Goal: Find specific page/section: Find specific page/section

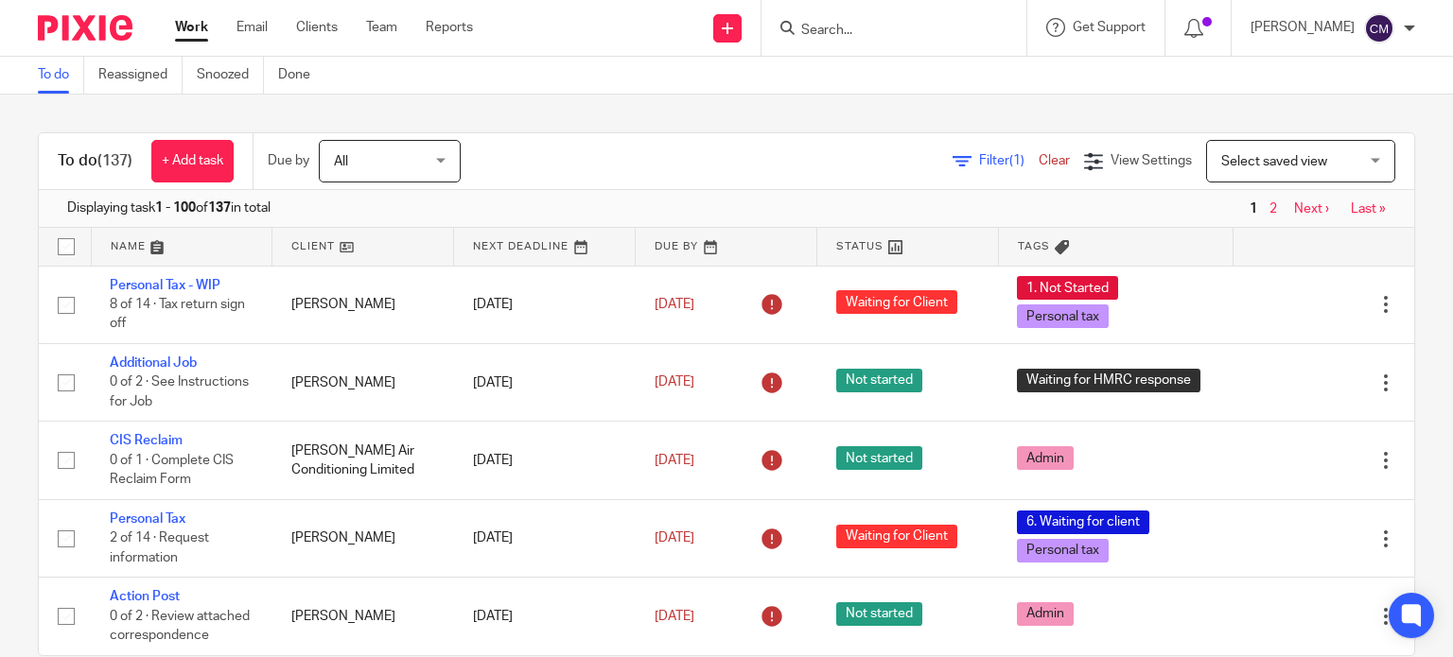
click at [883, 33] on input "Search" at bounding box center [884, 31] width 170 height 17
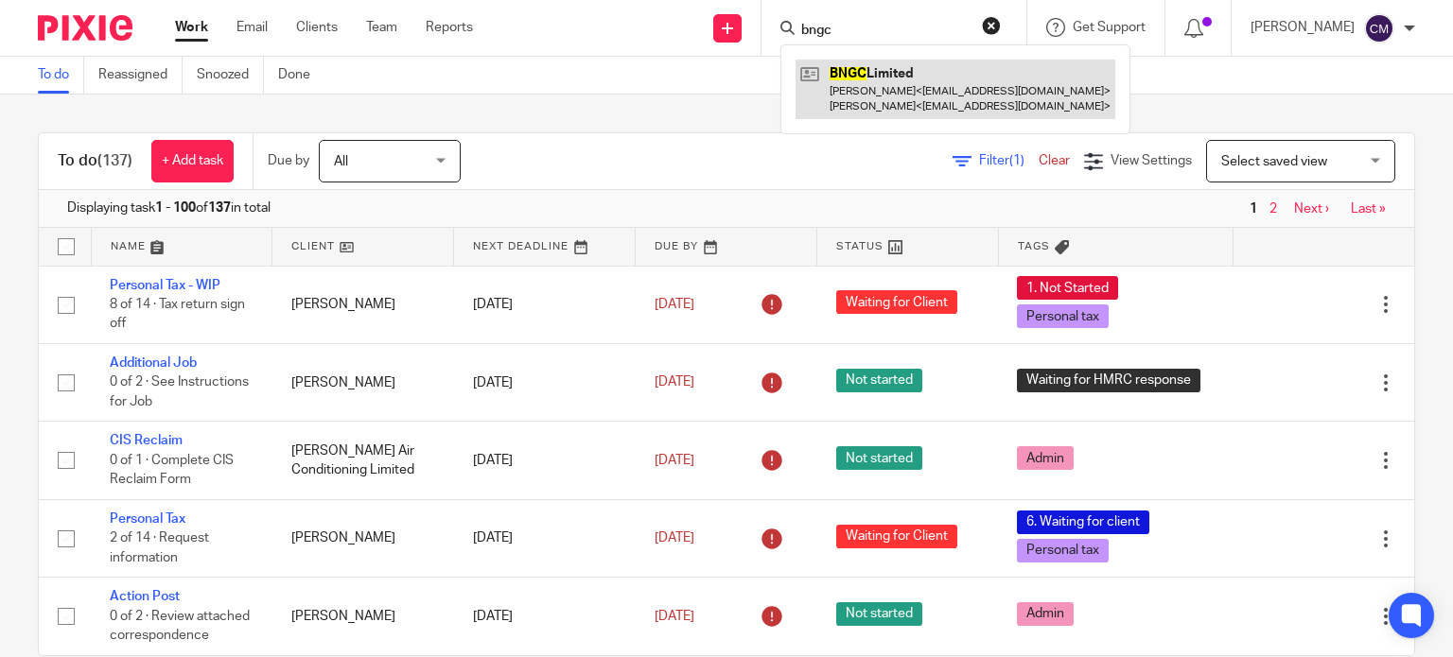
type input "bngc"
click at [908, 86] on link at bounding box center [955, 89] width 320 height 59
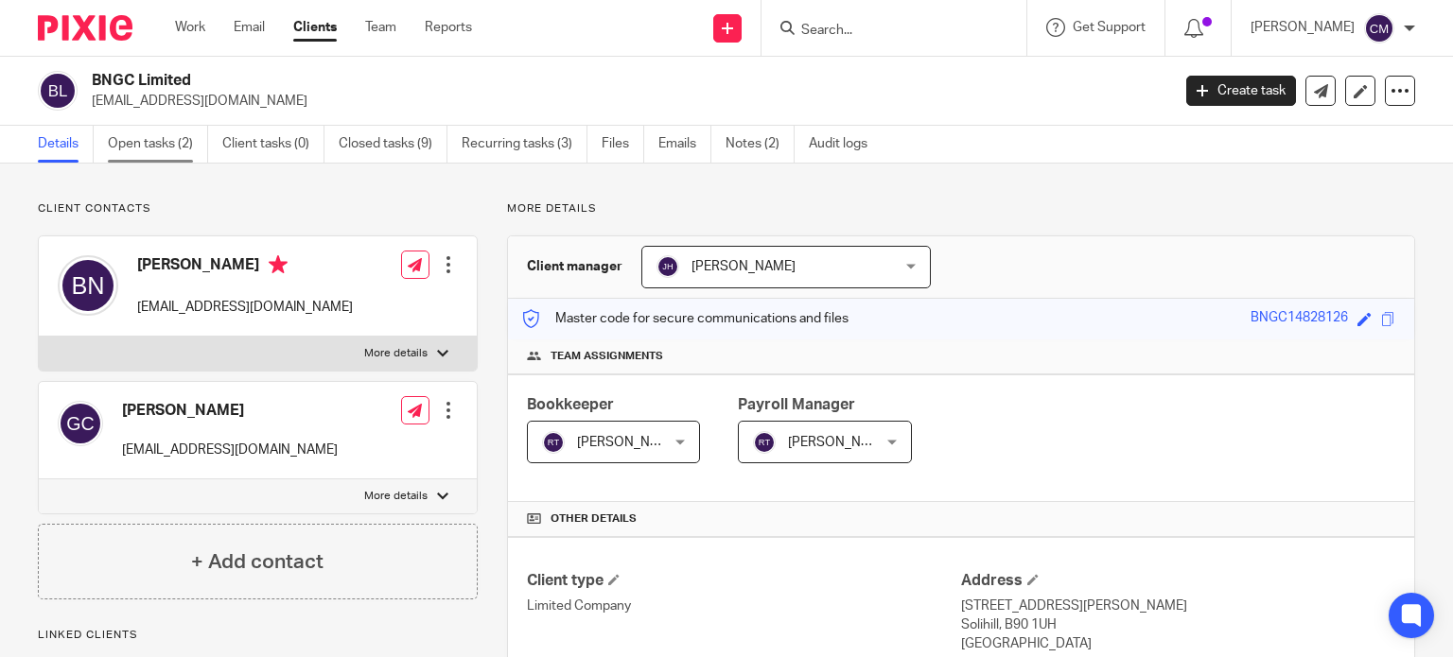
click at [159, 141] on link "Open tasks (2)" at bounding box center [158, 144] width 100 height 37
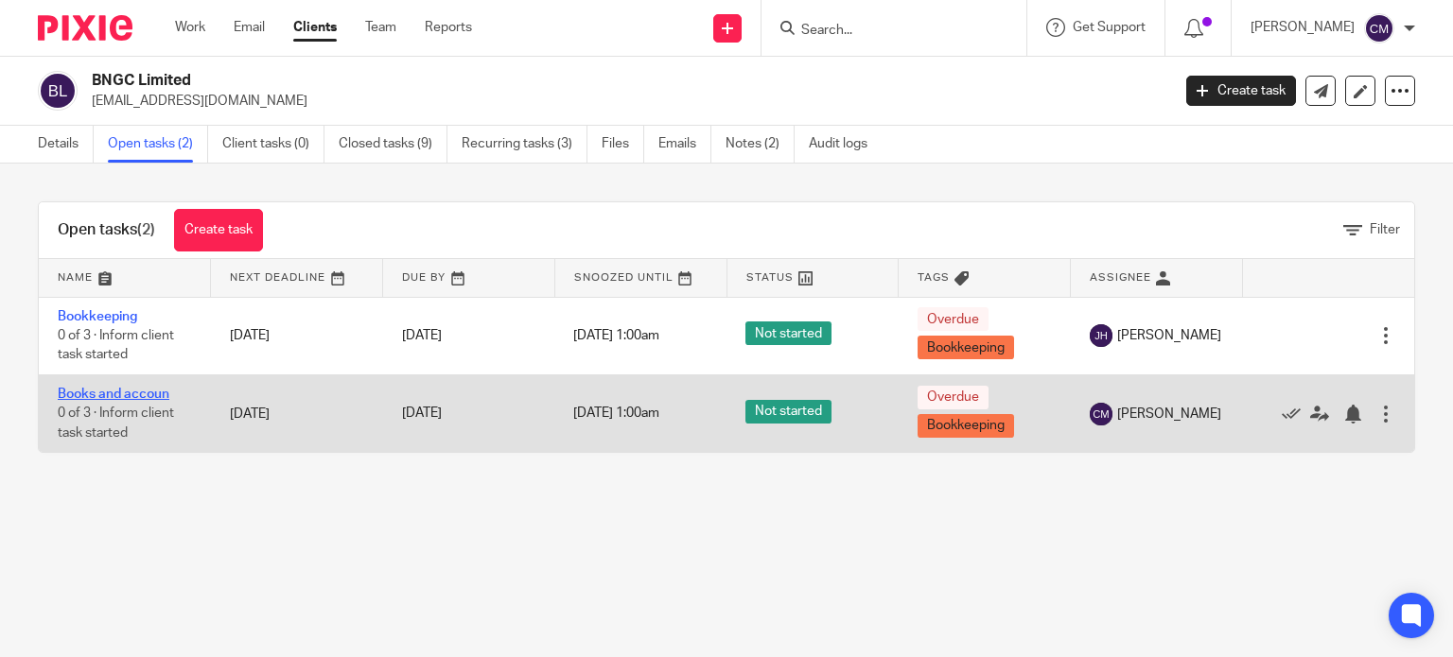
click at [95, 394] on link "Books and accoun" at bounding box center [114, 394] width 112 height 13
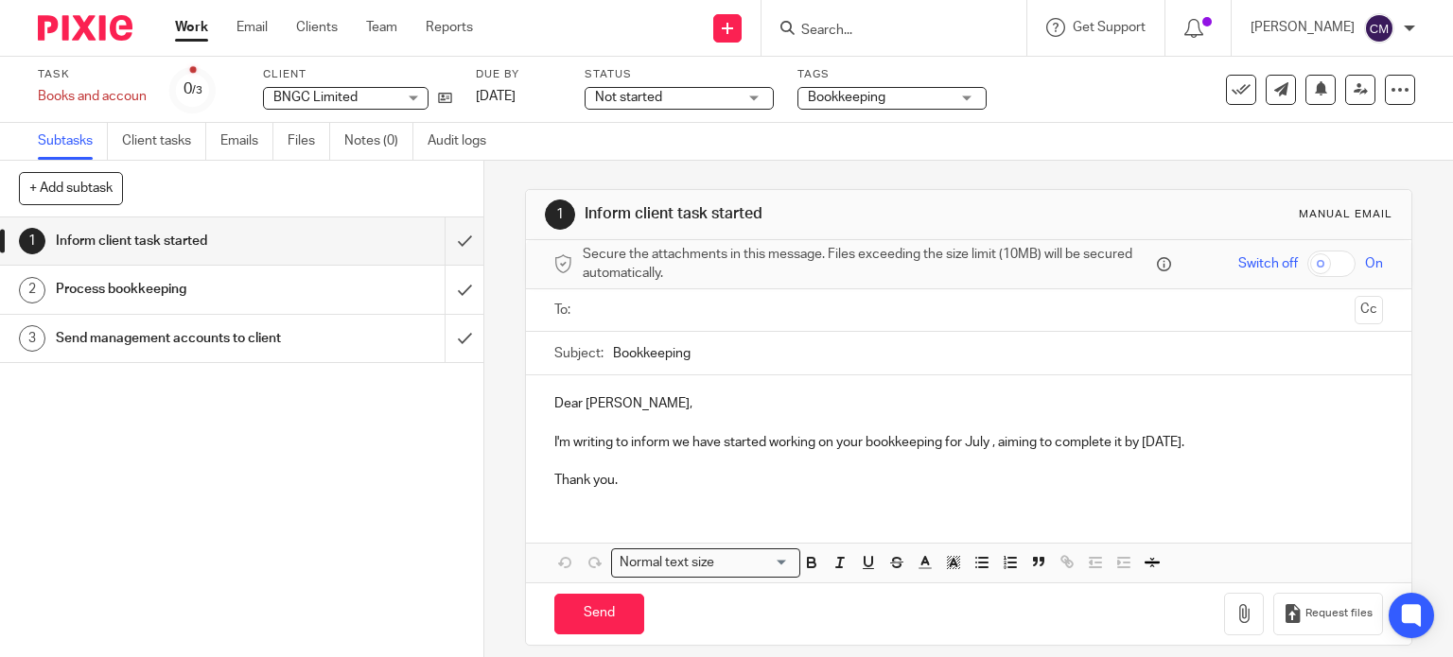
click at [912, 33] on input "Search" at bounding box center [884, 31] width 170 height 17
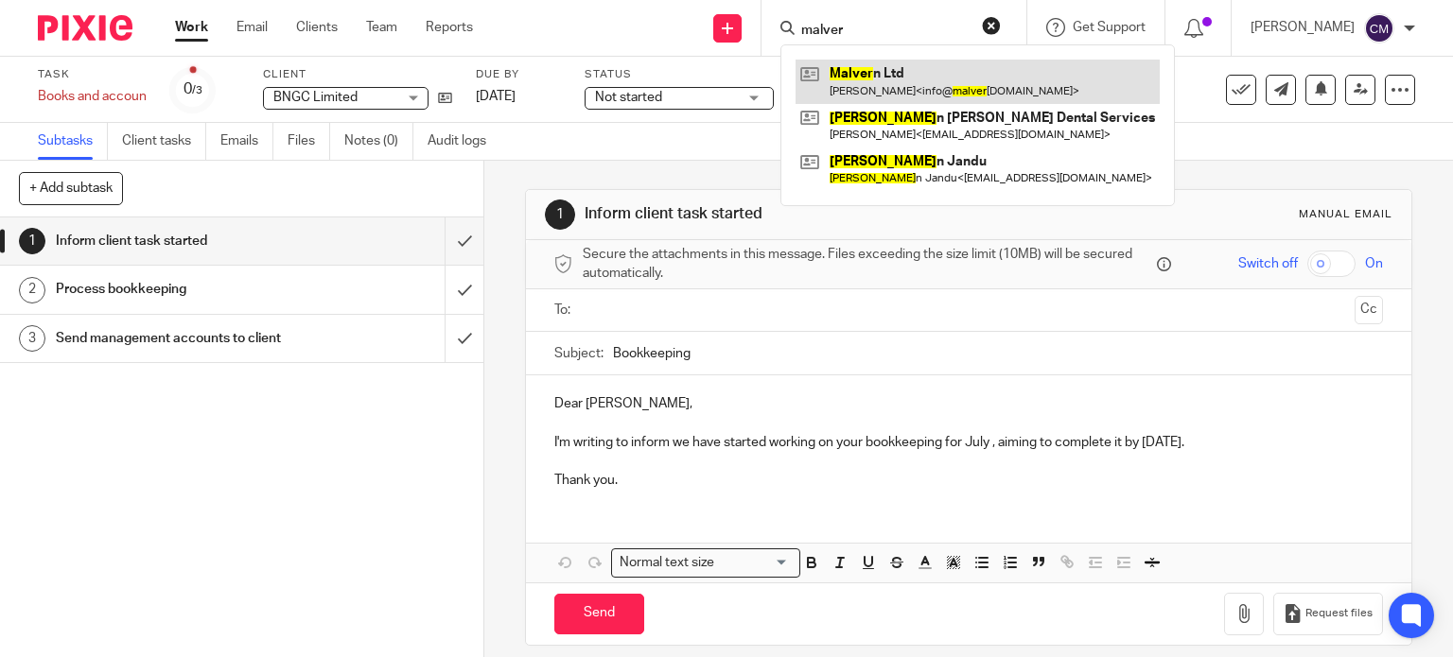
type input "malver"
click at [909, 67] on link at bounding box center [977, 82] width 364 height 44
